Goal: Transaction & Acquisition: Download file/media

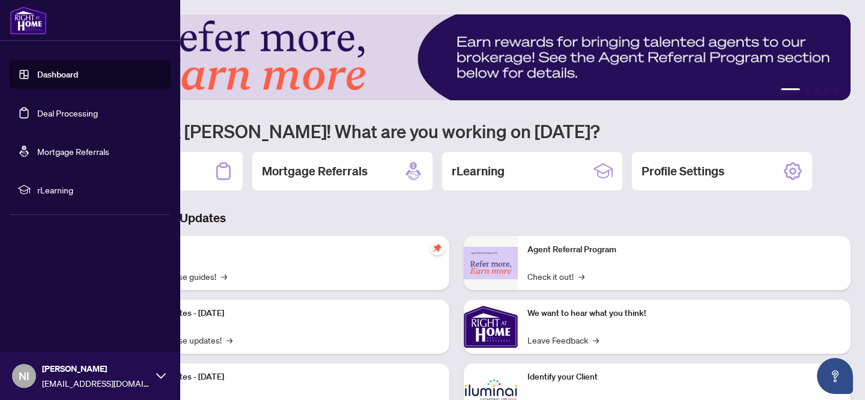
click at [64, 118] on link "Deal Processing" at bounding box center [67, 113] width 61 height 11
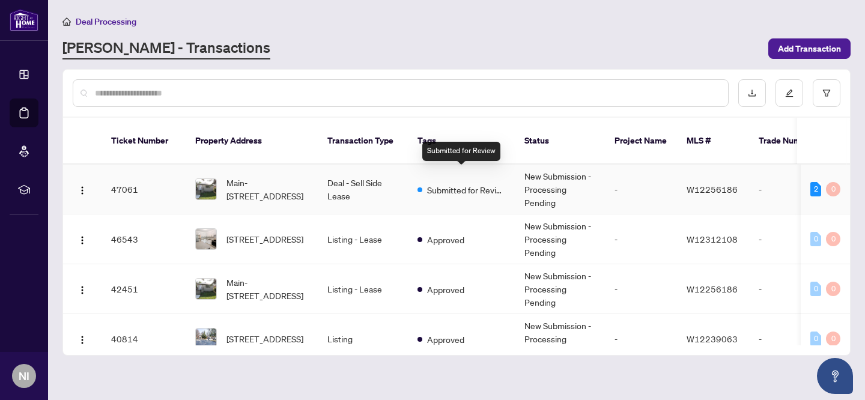
click at [437, 183] on span "Submitted for Review" at bounding box center [466, 189] width 78 height 13
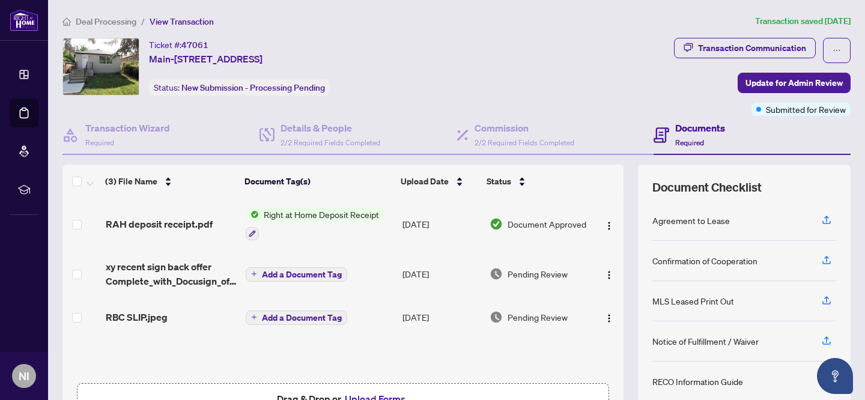
scroll to position [1, 0]
click at [306, 215] on span "Right at Home Deposit Receipt" at bounding box center [321, 213] width 125 height 13
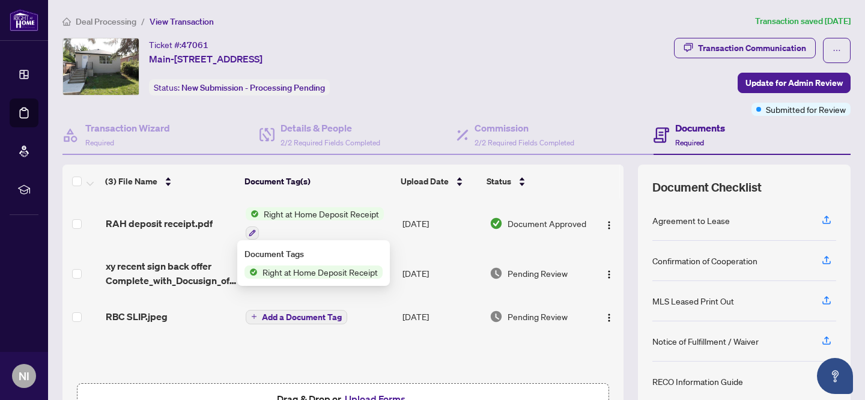
click at [303, 272] on span "Right at Home Deposit Receipt" at bounding box center [320, 271] width 125 height 13
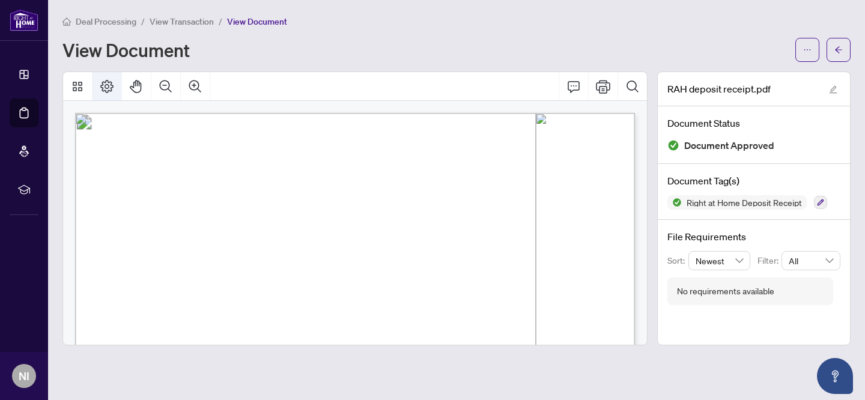
click at [111, 88] on icon "Page Layout" at bounding box center [107, 86] width 14 height 14
click at [77, 90] on icon "Thumbnails" at bounding box center [77, 86] width 14 height 14
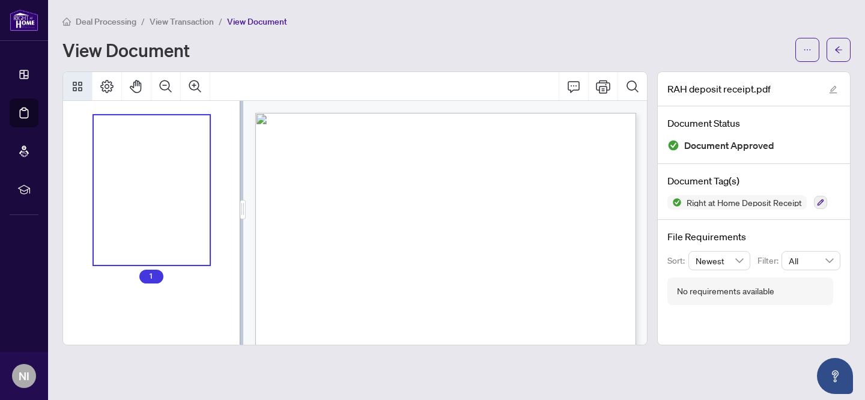
drag, startPoint x: 482, startPoint y: 232, endPoint x: 1053, endPoint y: 154, distance: 575.9
click at [864, 154] on html "Dashboard Deal Processing Mortgage Referrals rLearning NI [PERSON_NAME] [EMAIL_…" at bounding box center [432, 200] width 865 height 400
drag, startPoint x: 144, startPoint y: 183, endPoint x: 929, endPoint y: 71, distance: 793.5
click at [864, 71] on html "Dashboard Deal Processing Mortgage Referrals rLearning NI [PERSON_NAME] [EMAIL_…" at bounding box center [432, 200] width 865 height 400
click at [79, 89] on icon "Thumbnails" at bounding box center [77, 86] width 14 height 14
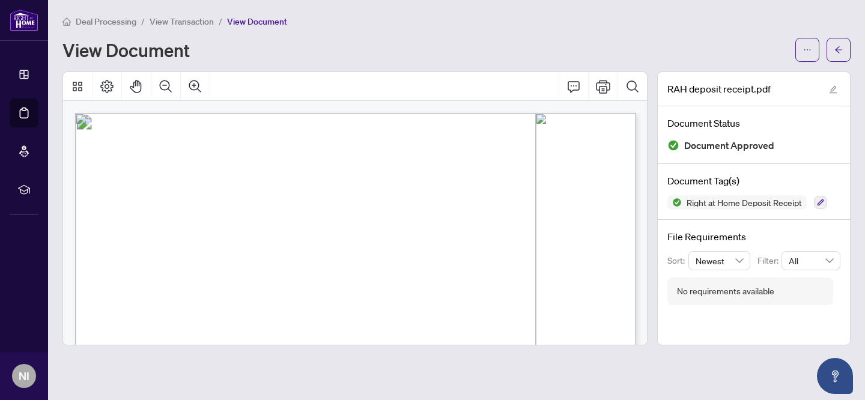
click at [833, 88] on icon "edit" at bounding box center [833, 89] width 8 height 8
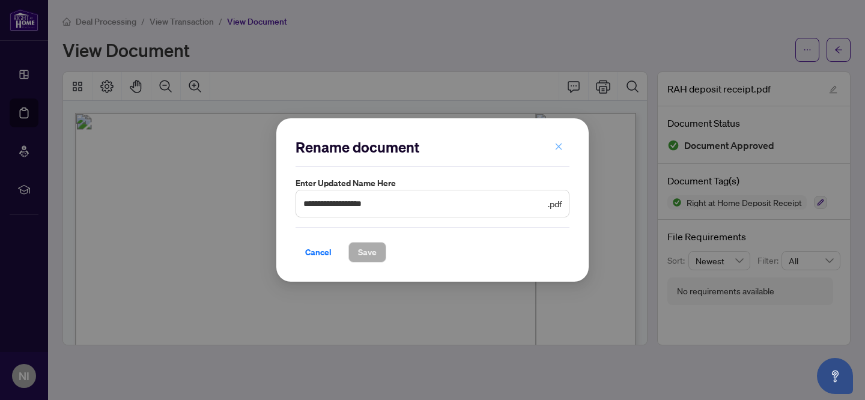
click at [560, 144] on icon "close" at bounding box center [558, 146] width 8 height 8
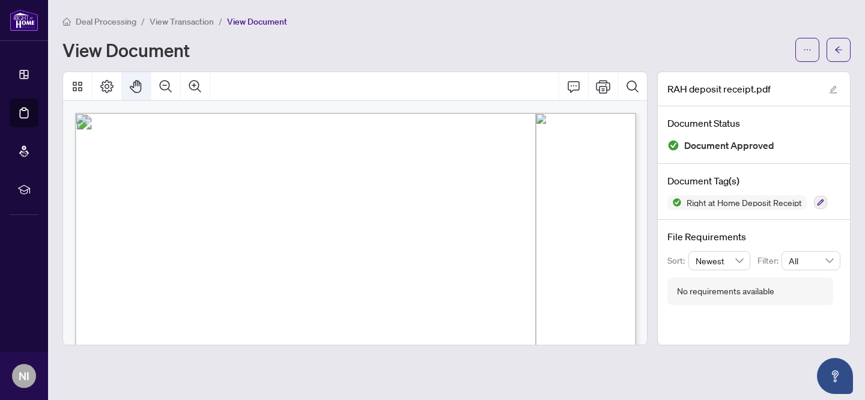
click at [137, 82] on icon "Pan Mode" at bounding box center [135, 86] width 11 height 13
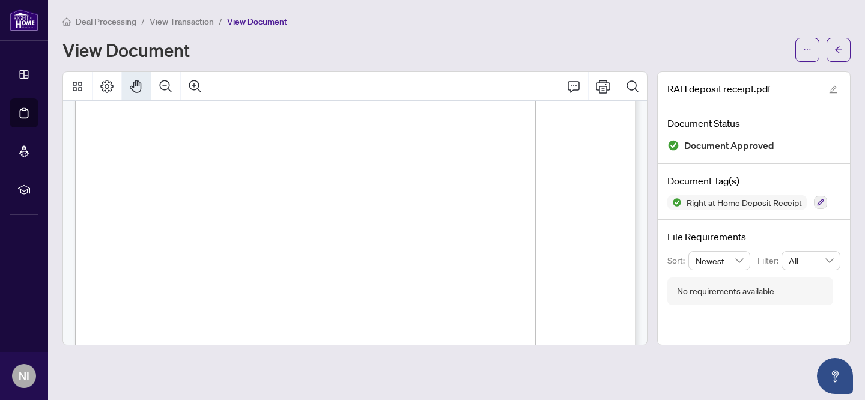
scroll to position [34, 0]
drag, startPoint x: 420, startPoint y: 243, endPoint x: 506, endPoint y: 207, distance: 93.1
drag, startPoint x: 386, startPoint y: 190, endPoint x: 633, endPoint y: 184, distance: 247.5
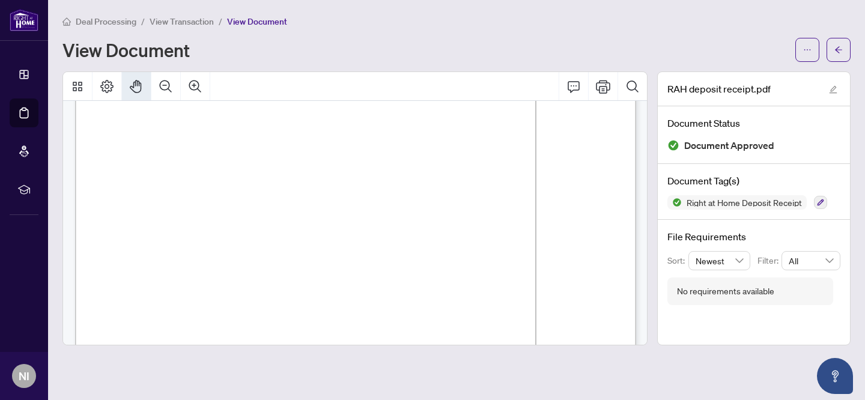
scroll to position [0, 0]
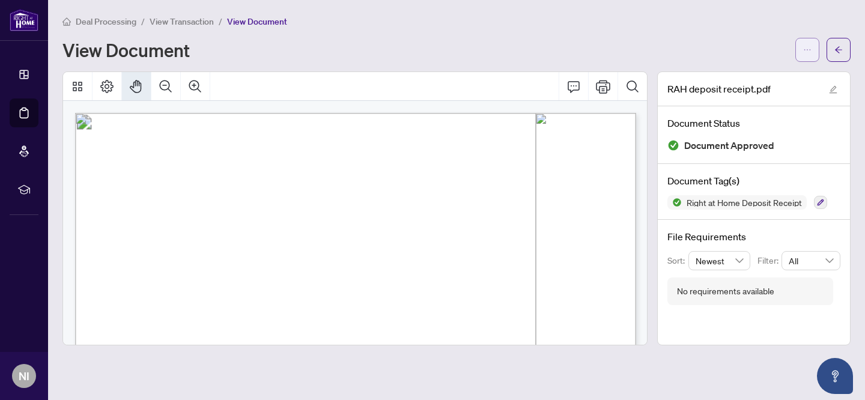
click at [804, 50] on icon "ellipsis" at bounding box center [807, 50] width 8 height 8
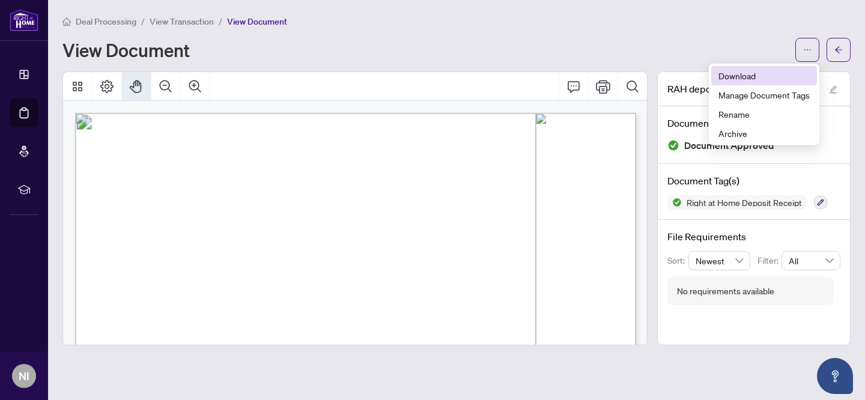
click at [744, 76] on span "Download" at bounding box center [763, 75] width 91 height 13
